Goal: Task Accomplishment & Management: Use online tool/utility

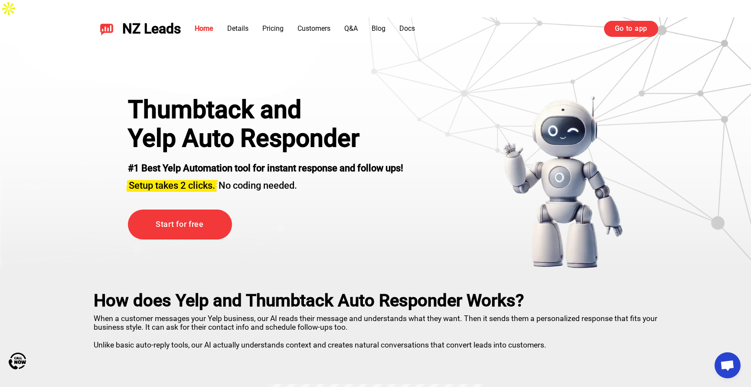
click at [630, 30] on link "Go to app" at bounding box center [631, 29] width 54 height 16
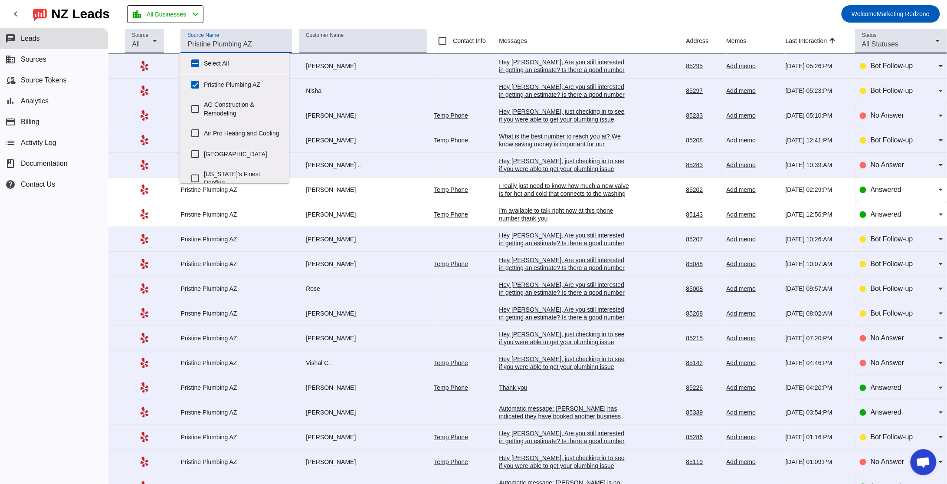
click at [216, 39] on input "Source Name" at bounding box center [236, 44] width 98 height 10
click at [194, 84] on input "Pristine Plumbing AZ" at bounding box center [195, 84] width 17 height 17
checkbox input "false"
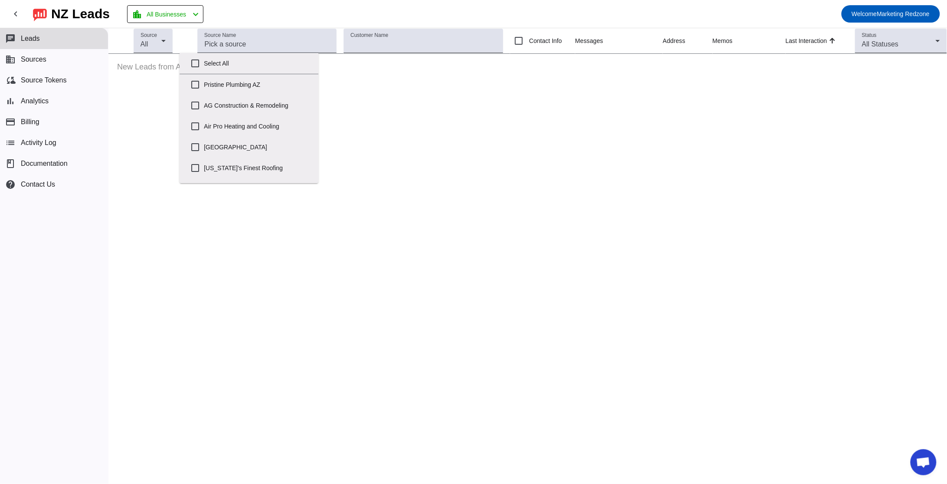
drag, startPoint x: 318, startPoint y: 80, endPoint x: 315, endPoint y: 77, distance: 4.6
click at [315, 92] on body "chevron_left [GEOGRAPHIC_DATA] Leads location_city All Businesses chevron_left …" at bounding box center [473, 242] width 947 height 484
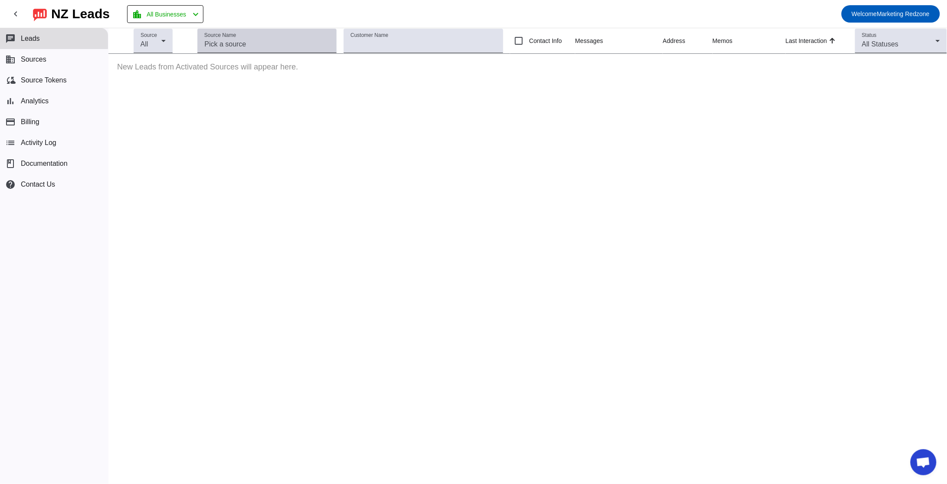
click at [225, 41] on input "Source Name" at bounding box center [266, 44] width 125 height 10
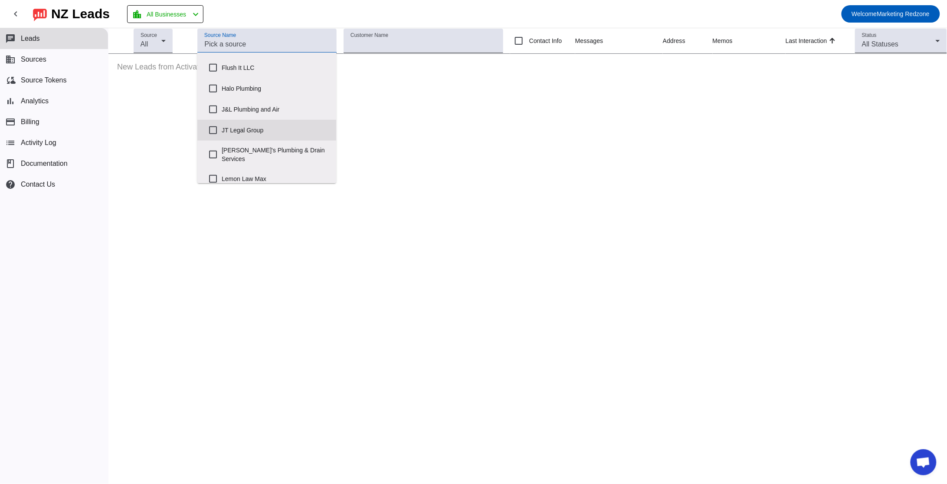
scroll to position [210, 0]
click at [297, 141] on label "[PERSON_NAME]'s Plumbing & Drain Services" at bounding box center [276, 148] width 108 height 28
click at [222, 141] on input "[PERSON_NAME]'s Plumbing & Drain Services" at bounding box center [212, 148] width 17 height 17
checkbox input "true"
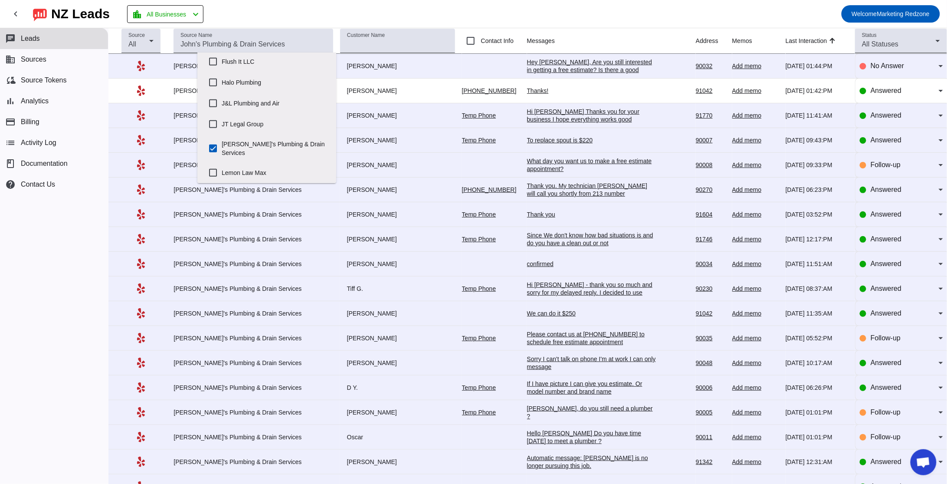
click at [501, 9] on mat-toolbar-row "chevron_left [GEOGRAPHIC_DATA] Leads location_city All Businesses chevron_left …" at bounding box center [473, 14] width 947 height 28
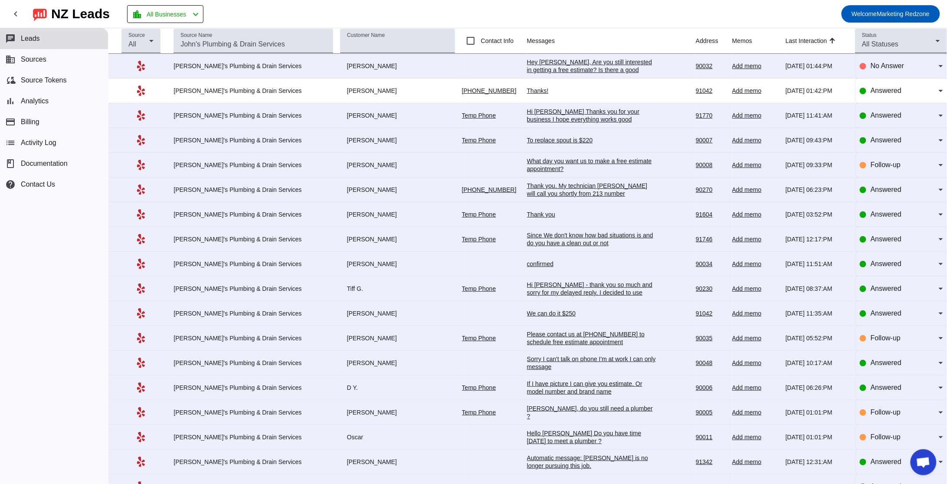
click at [527, 215] on div "Thank you" at bounding box center [592, 214] width 130 height 8
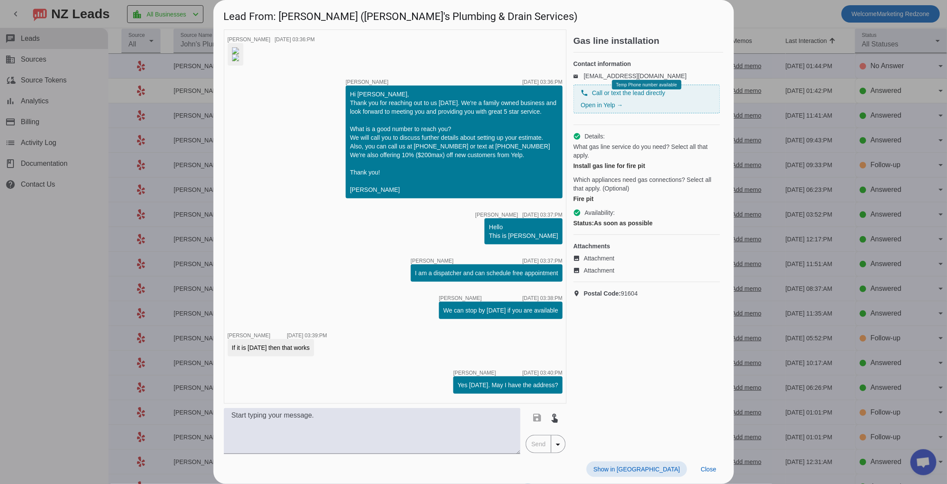
scroll to position [255, 0]
